Goal: Task Accomplishment & Management: Use online tool/utility

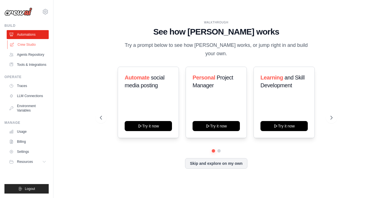
click at [33, 45] on link "Crew Studio" at bounding box center [28, 44] width 42 height 9
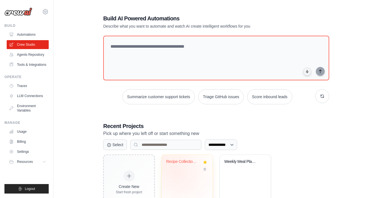
click at [179, 172] on div "Recipe Collection & Parser" at bounding box center [187, 177] width 51 height 44
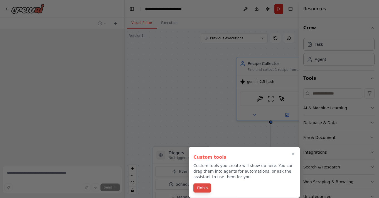
click at [205, 189] on button "Finish" at bounding box center [203, 187] width 18 height 9
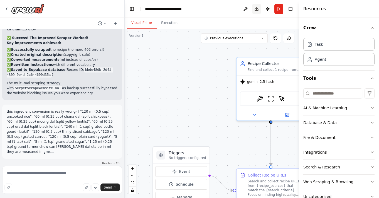
scroll to position [11858, 0]
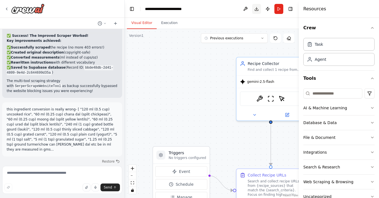
click at [257, 11] on button "Download" at bounding box center [256, 9] width 9 height 10
